Goal: Task Accomplishment & Management: Manage account settings

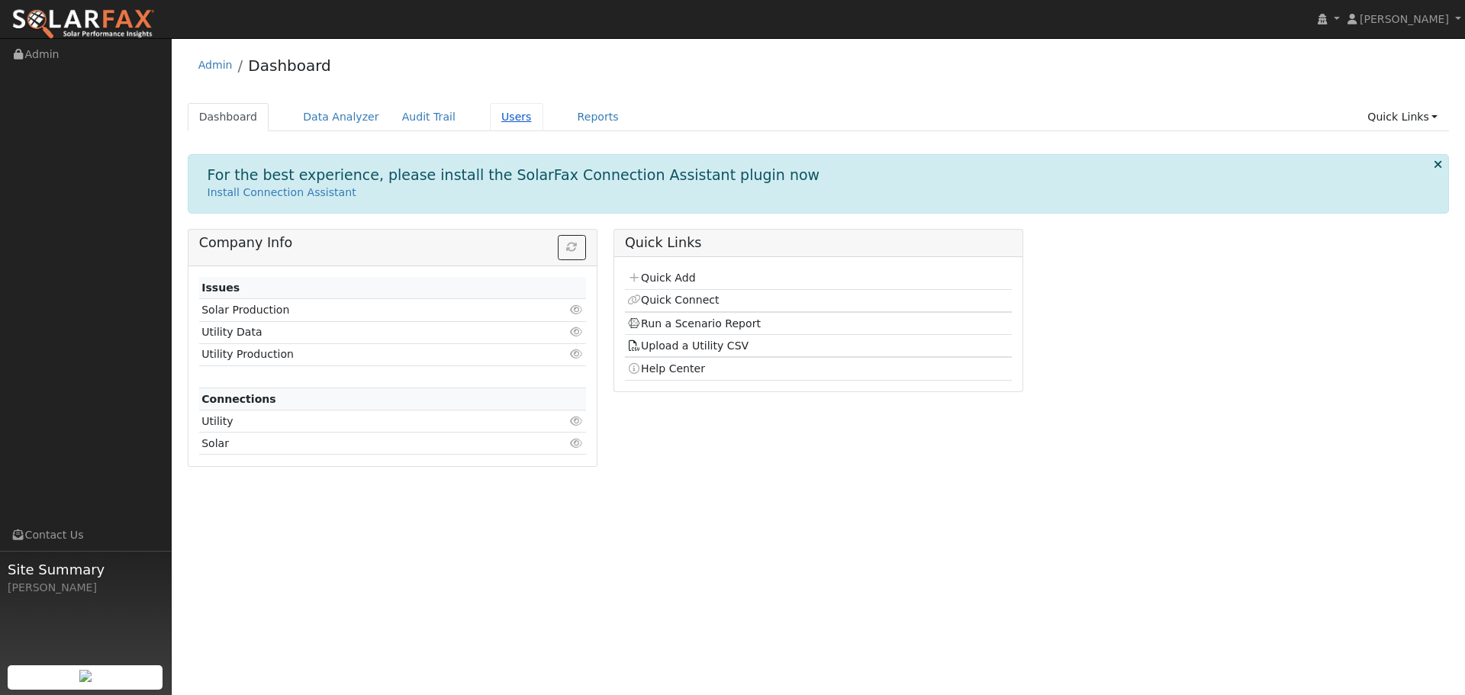
click at [498, 108] on link "Users" at bounding box center [516, 117] width 53 height 28
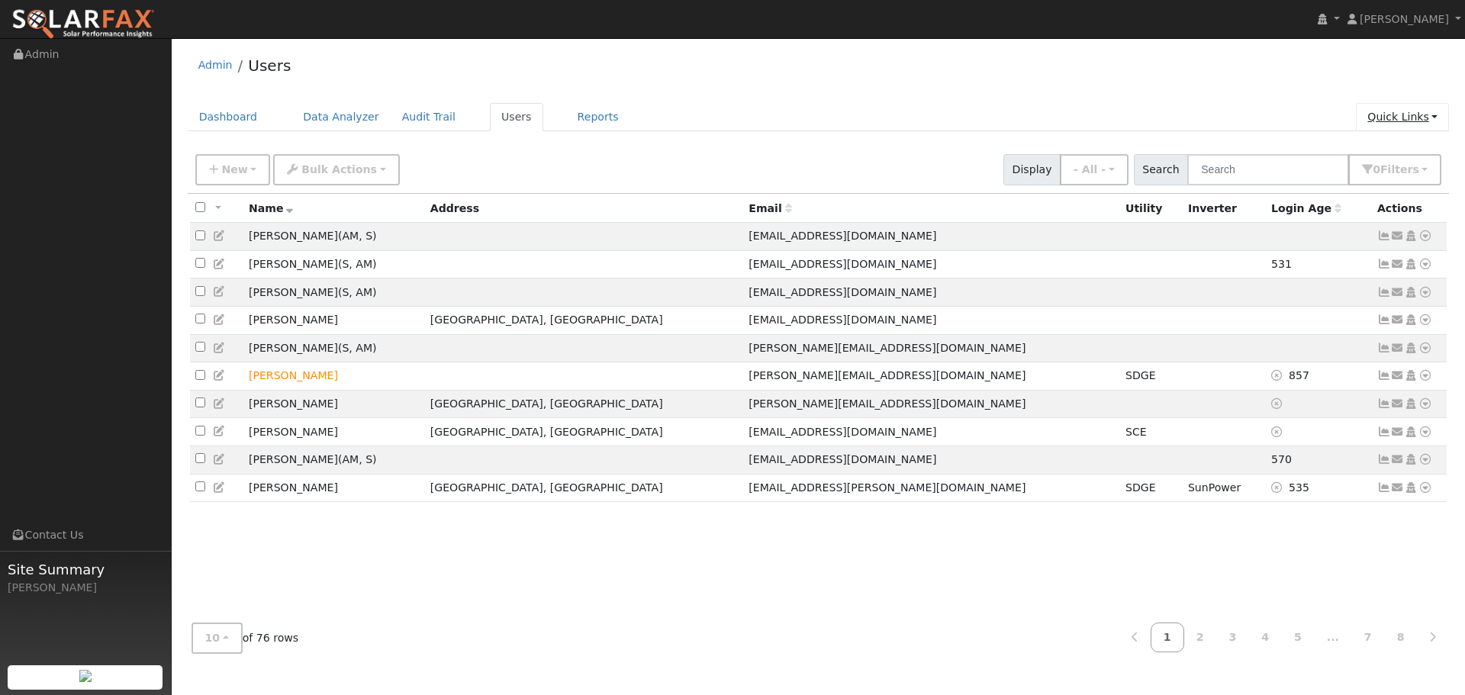
click at [1419, 119] on link "Quick Links" at bounding box center [1402, 117] width 93 height 28
click at [1171, 114] on ul "Dashboard Data Analyzer Audit Trail Users Reports Quick Links Quick Add Quick C…" at bounding box center [819, 117] width 1262 height 28
click at [1421, 181] on button "0 Filter s" at bounding box center [1394, 169] width 93 height 31
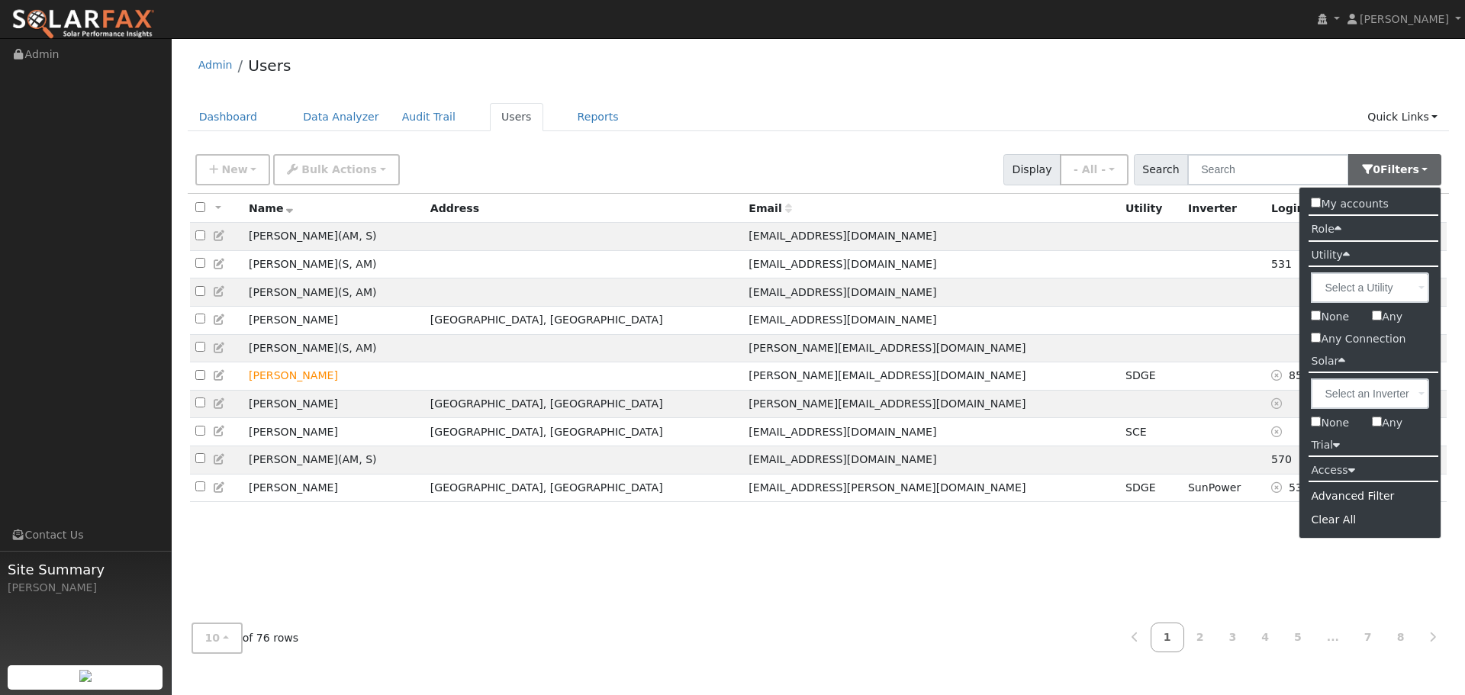
click at [1323, 466] on label "Access" at bounding box center [1333, 470] width 66 height 22
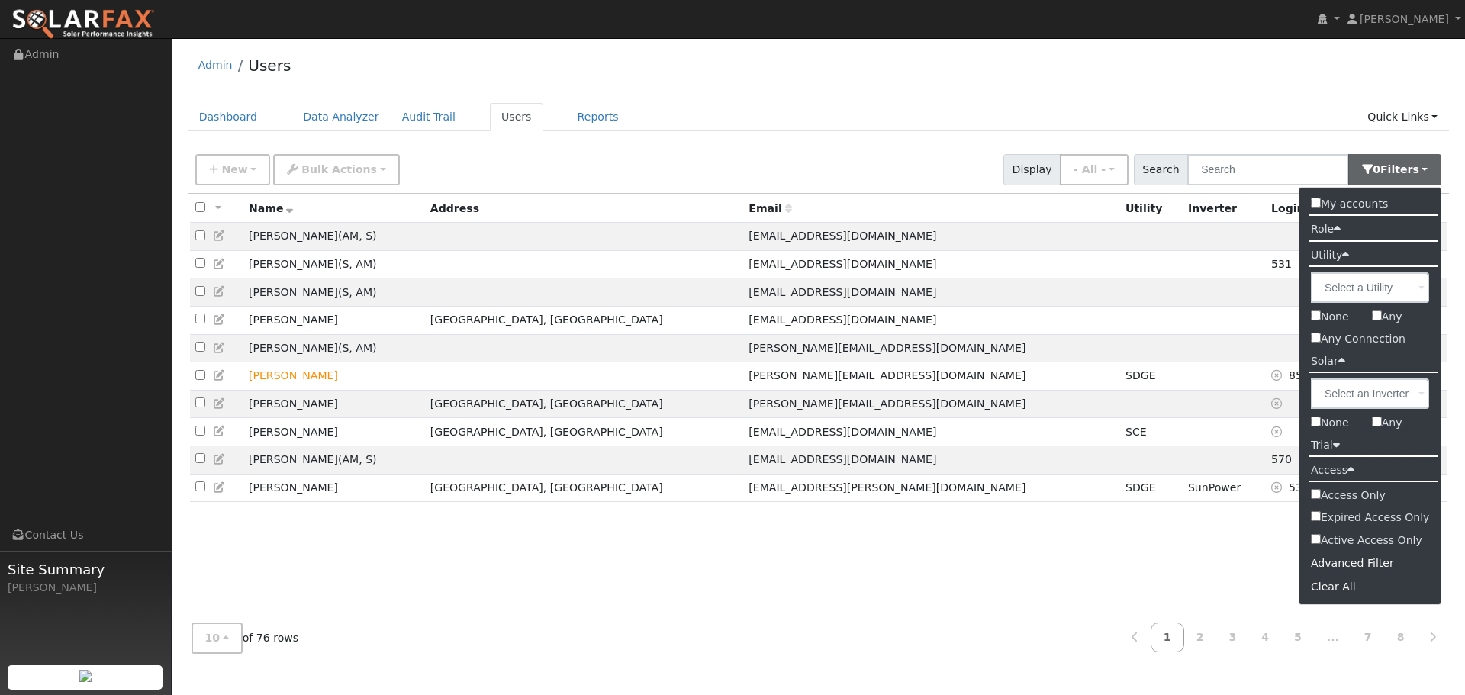
click at [1318, 536] on input "Active Access Only" at bounding box center [1316, 539] width 10 height 10
checkbox input "true"
